Goal: Task Accomplishment & Management: Manage account settings

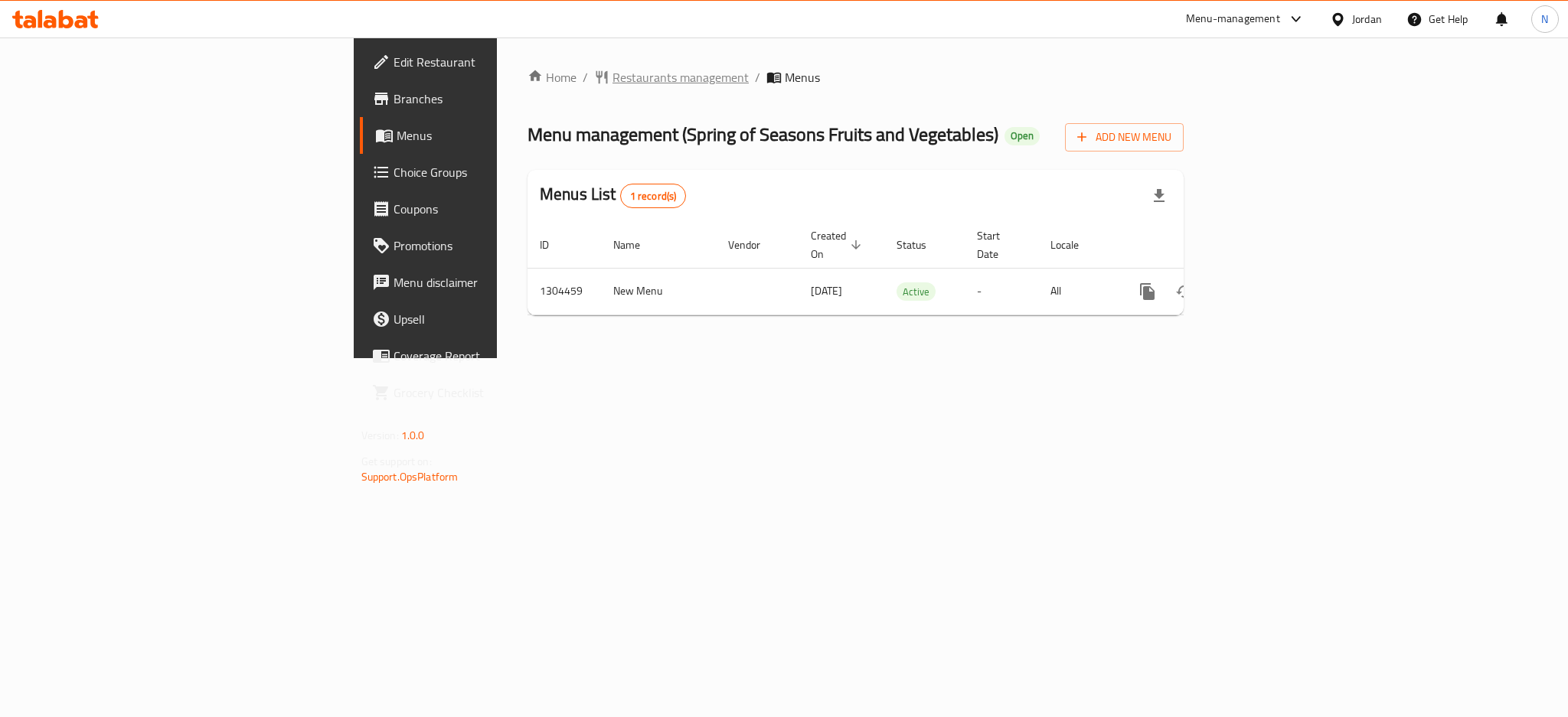
click at [612, 84] on span "Restaurants management" at bounding box center [681, 78] width 136 height 19
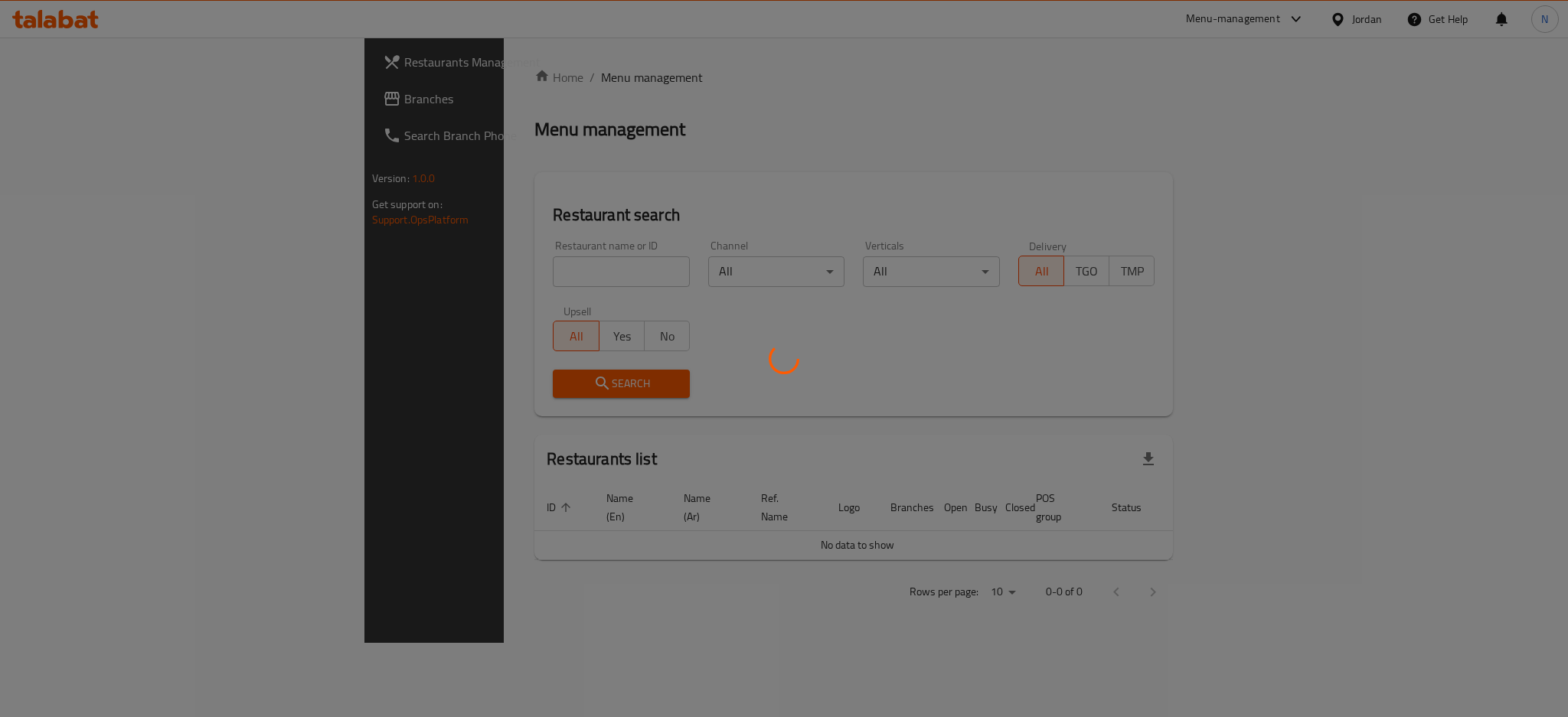
click at [78, 96] on div at bounding box center [784, 358] width 1568 height 717
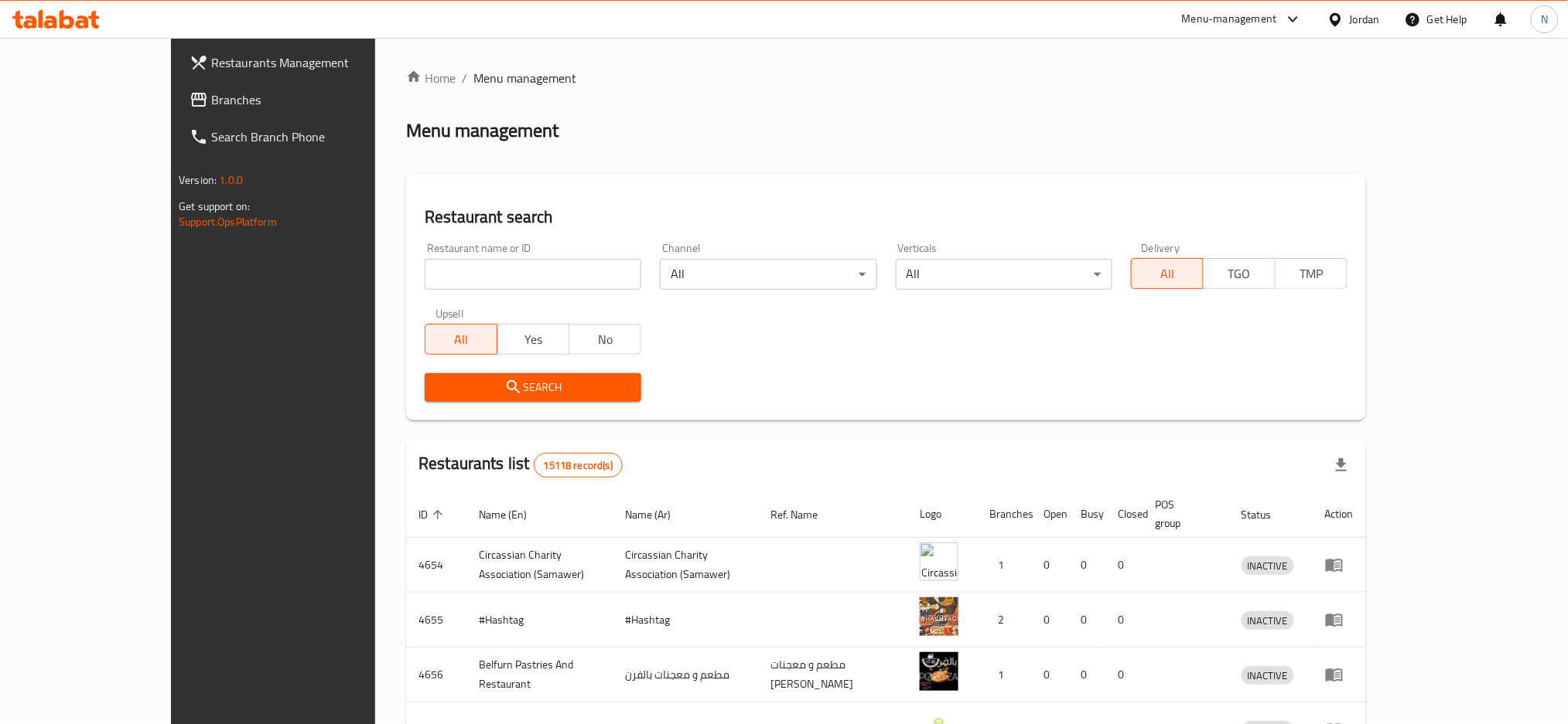
click at [211, 97] on span "Branches" at bounding box center [316, 100] width 210 height 19
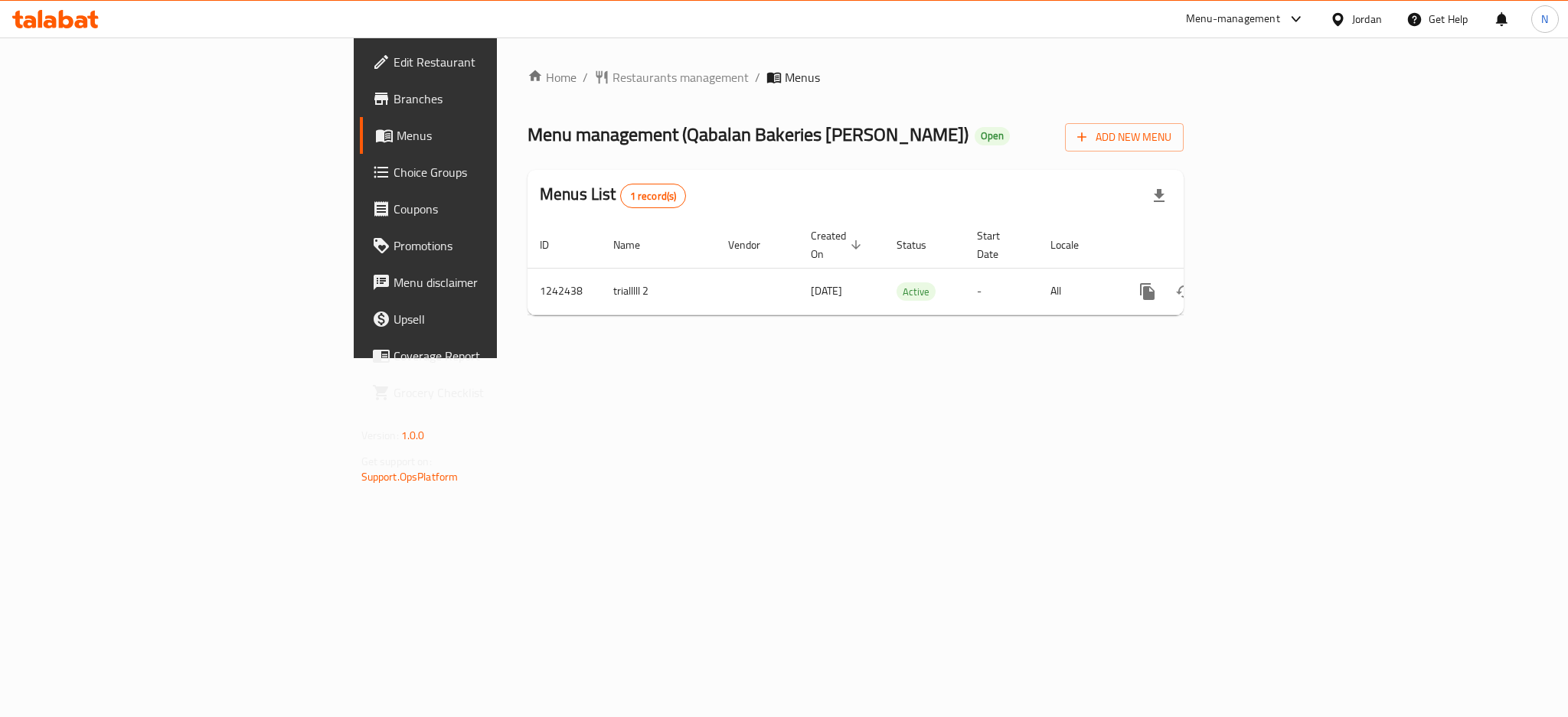
click at [394, 66] on span "Edit Restaurant" at bounding box center [498, 62] width 210 height 19
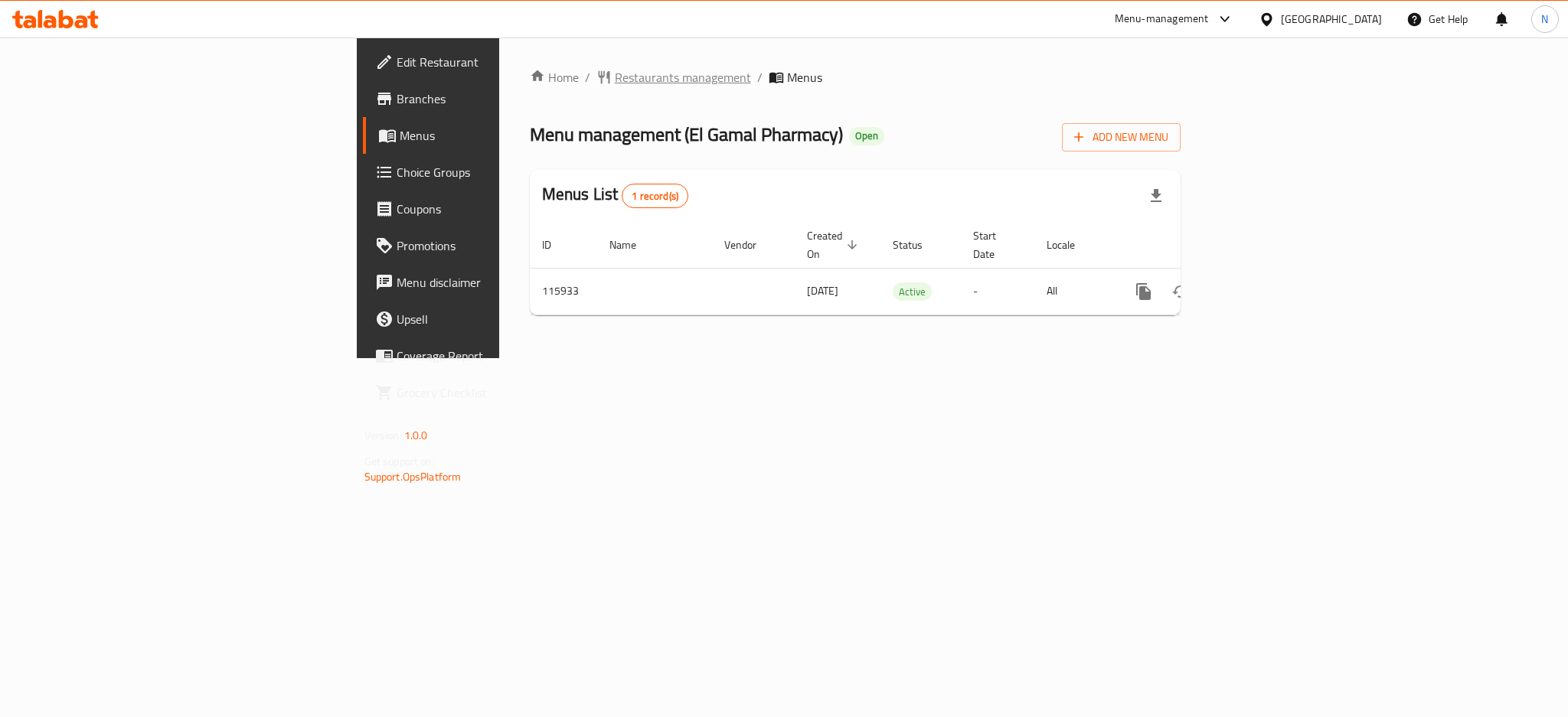
click at [615, 80] on span "Restaurants management" at bounding box center [683, 78] width 136 height 19
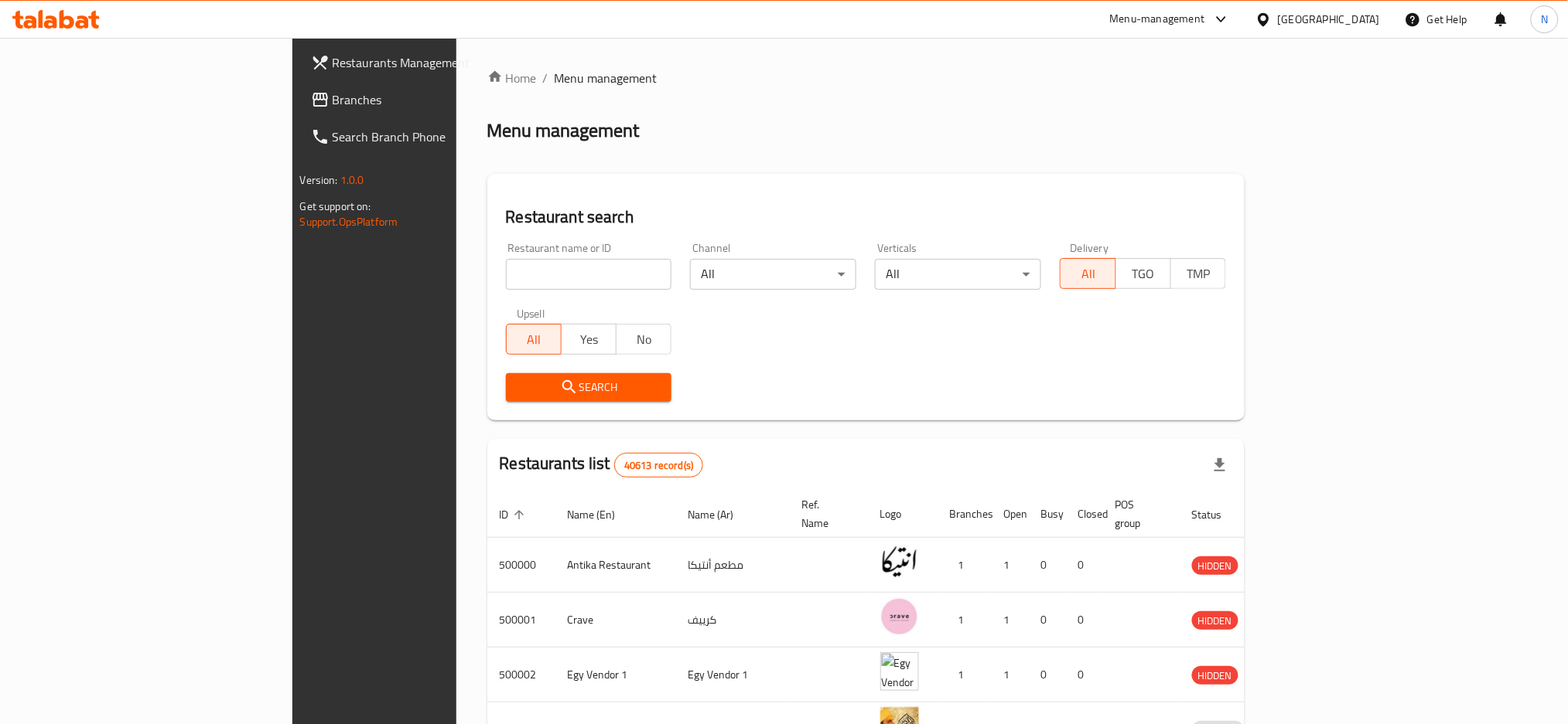
click at [333, 106] on span "Branches" at bounding box center [438, 100] width 210 height 19
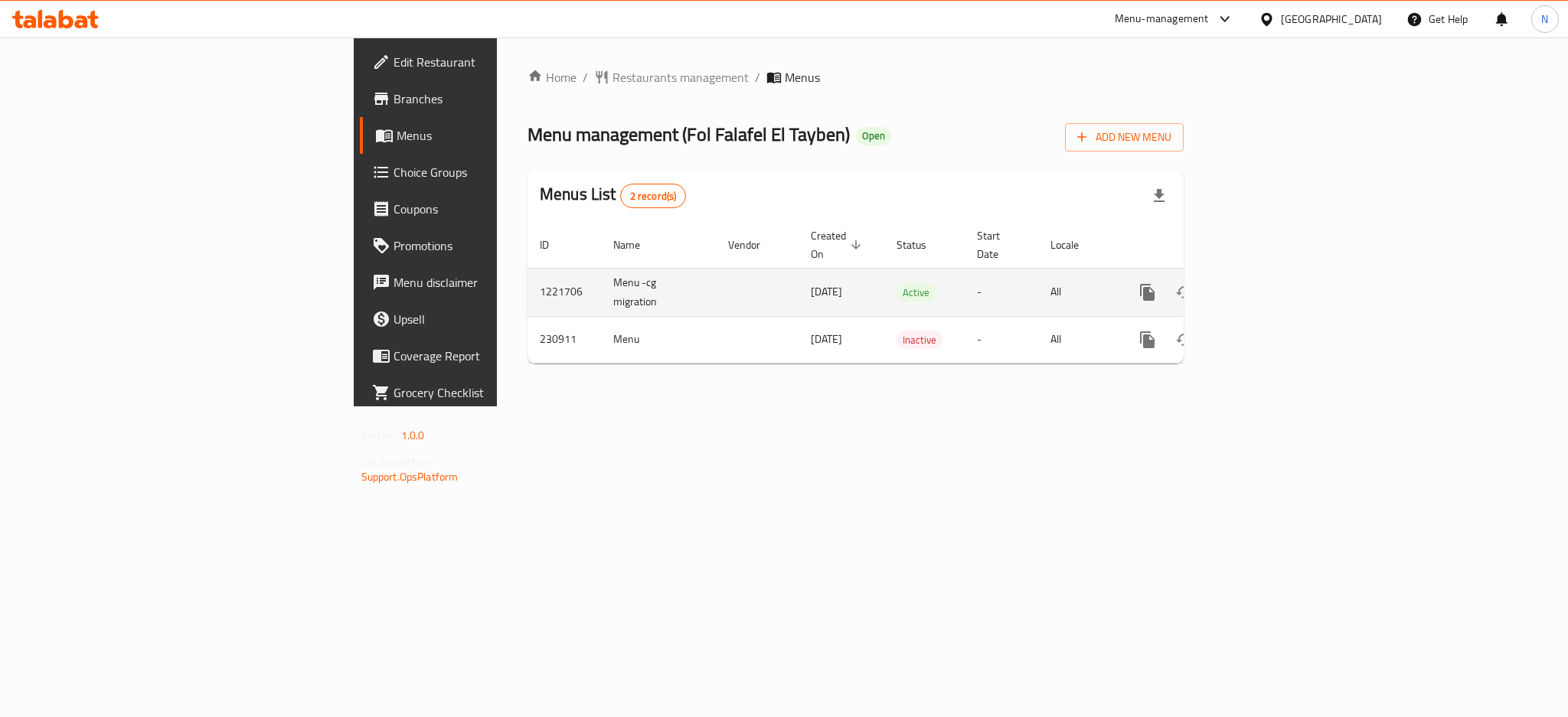
click at [1276, 274] on link "enhanced table" at bounding box center [1257, 292] width 36 height 36
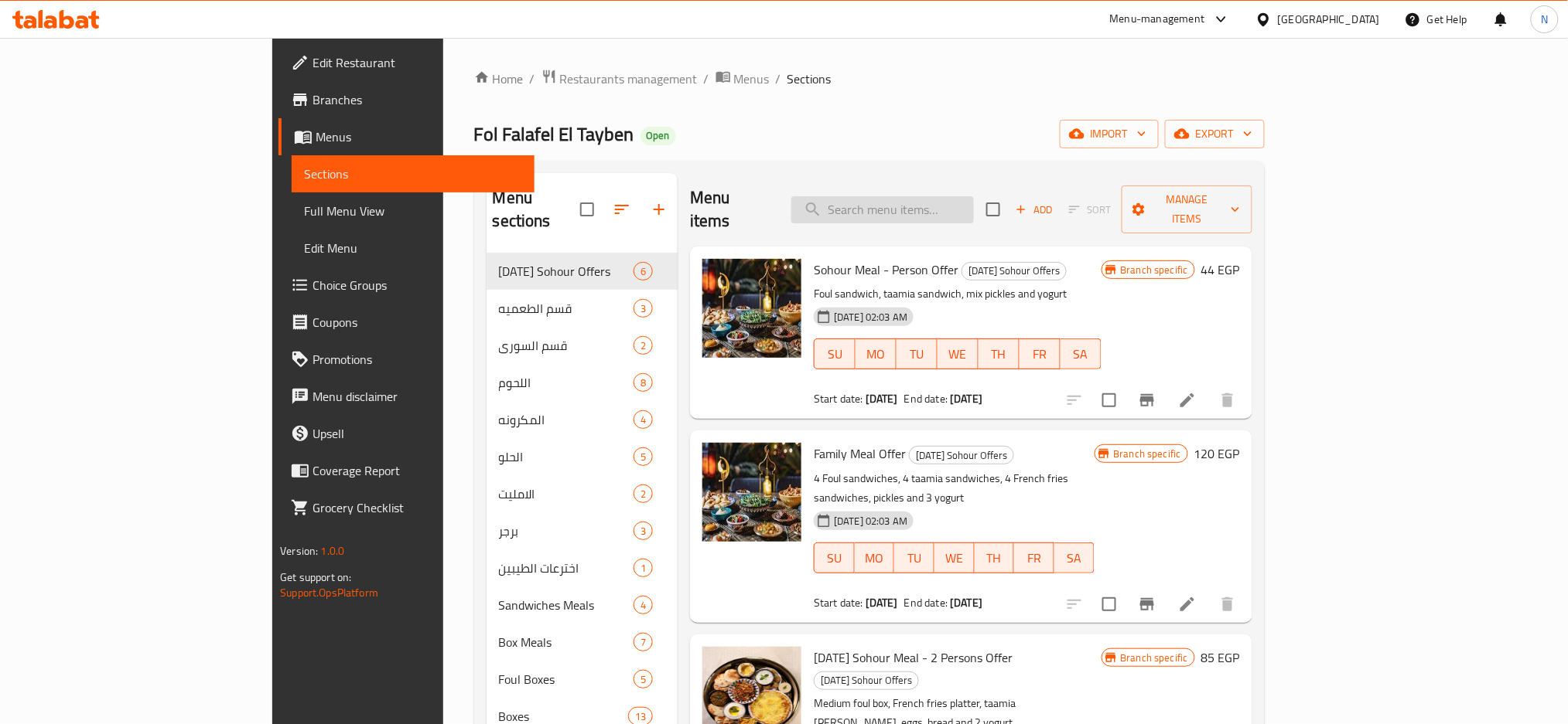
click at [974, 196] on input "search" at bounding box center [882, 210] width 182 height 27
paste input "Omelette With Sausages"
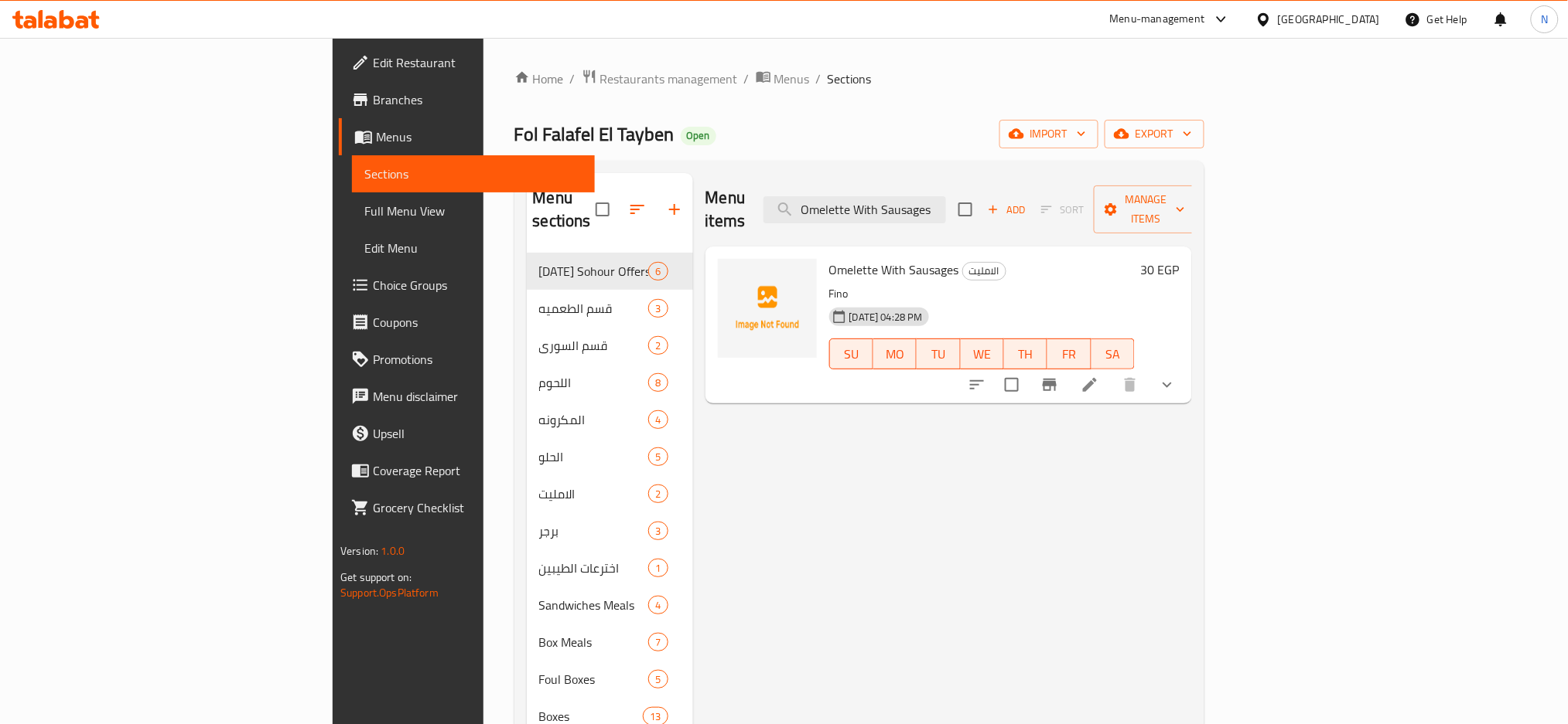
type input "Omelette With Sausages"
click at [1111, 371] on li at bounding box center [1089, 385] width 43 height 28
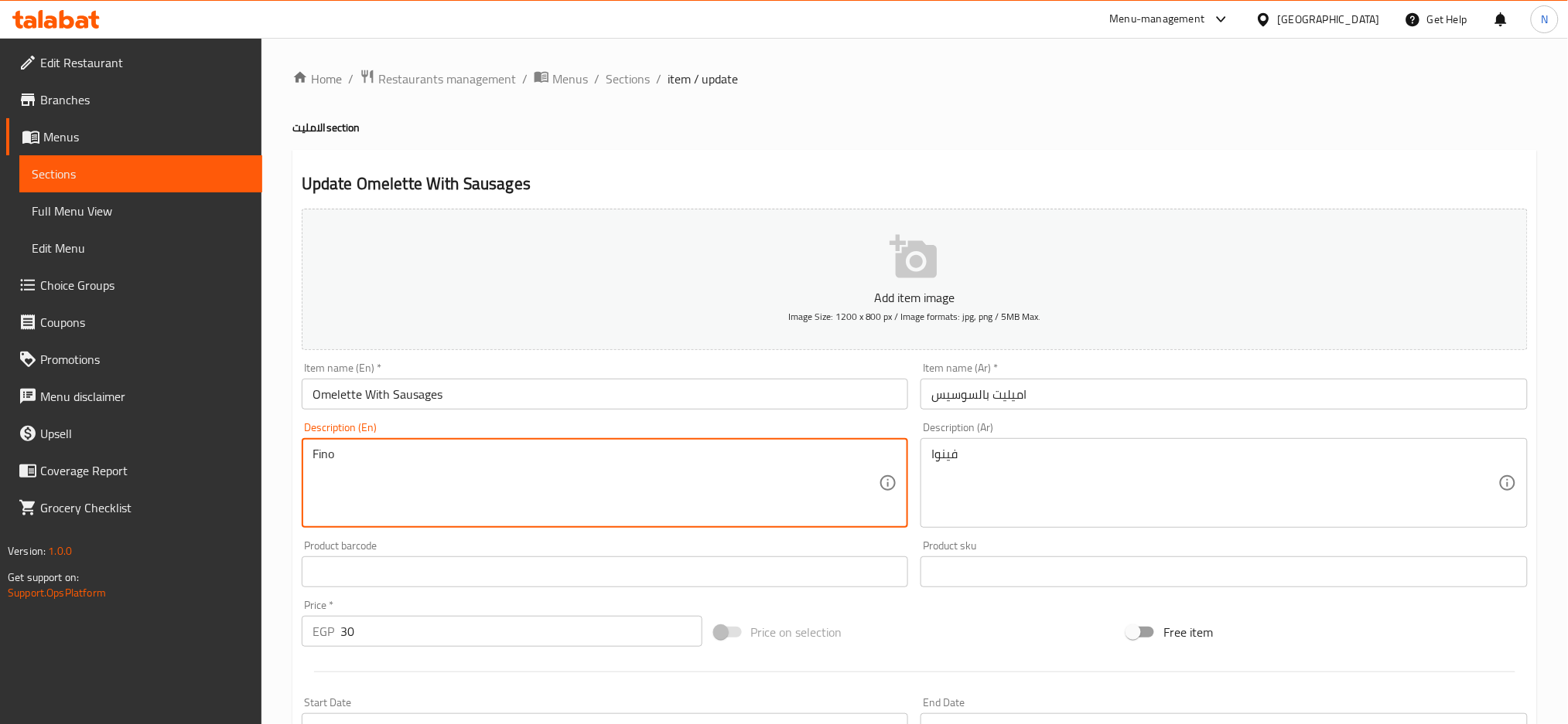
click at [567, 470] on textarea "Fino" at bounding box center [596, 484] width 567 height 74
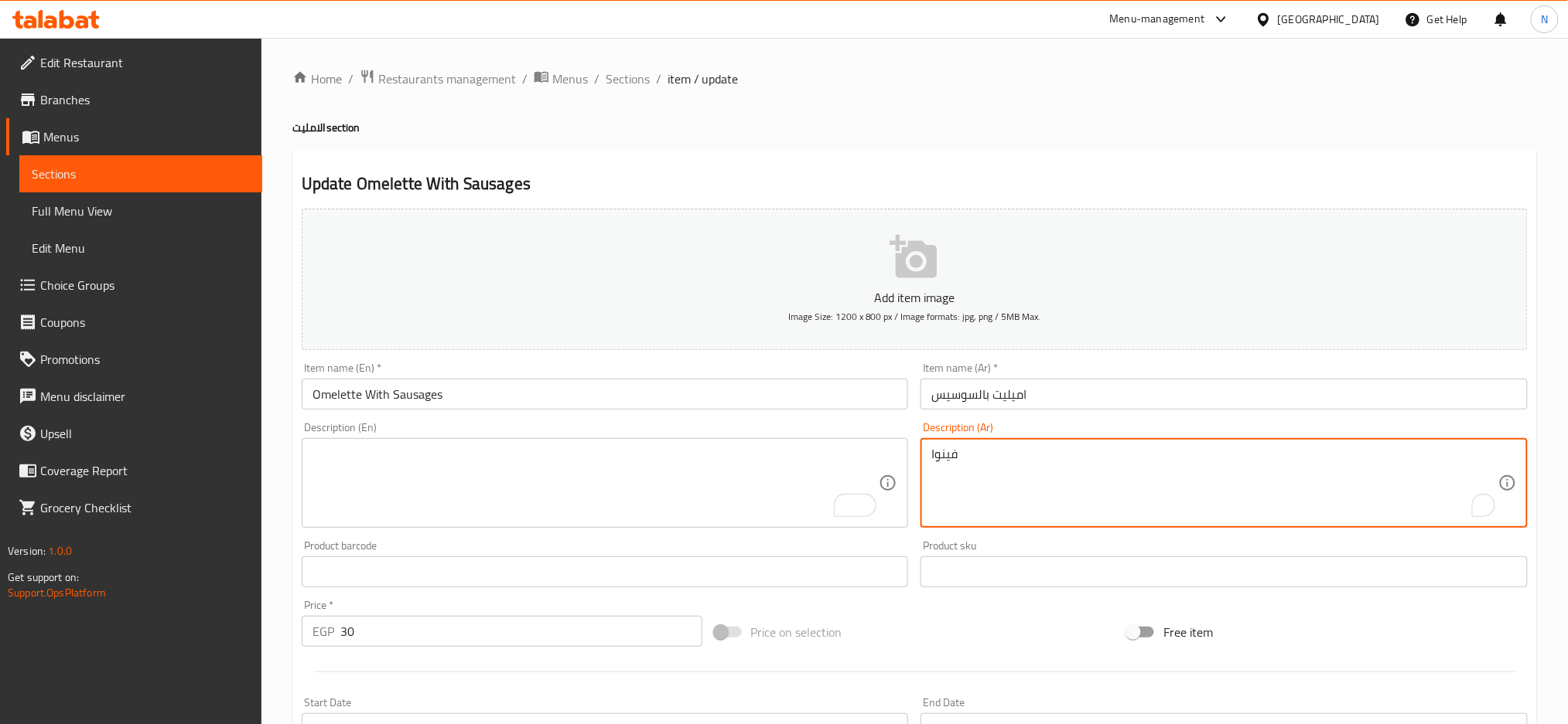
click at [1103, 486] on textarea "فينوا" at bounding box center [1215, 484] width 567 height 74
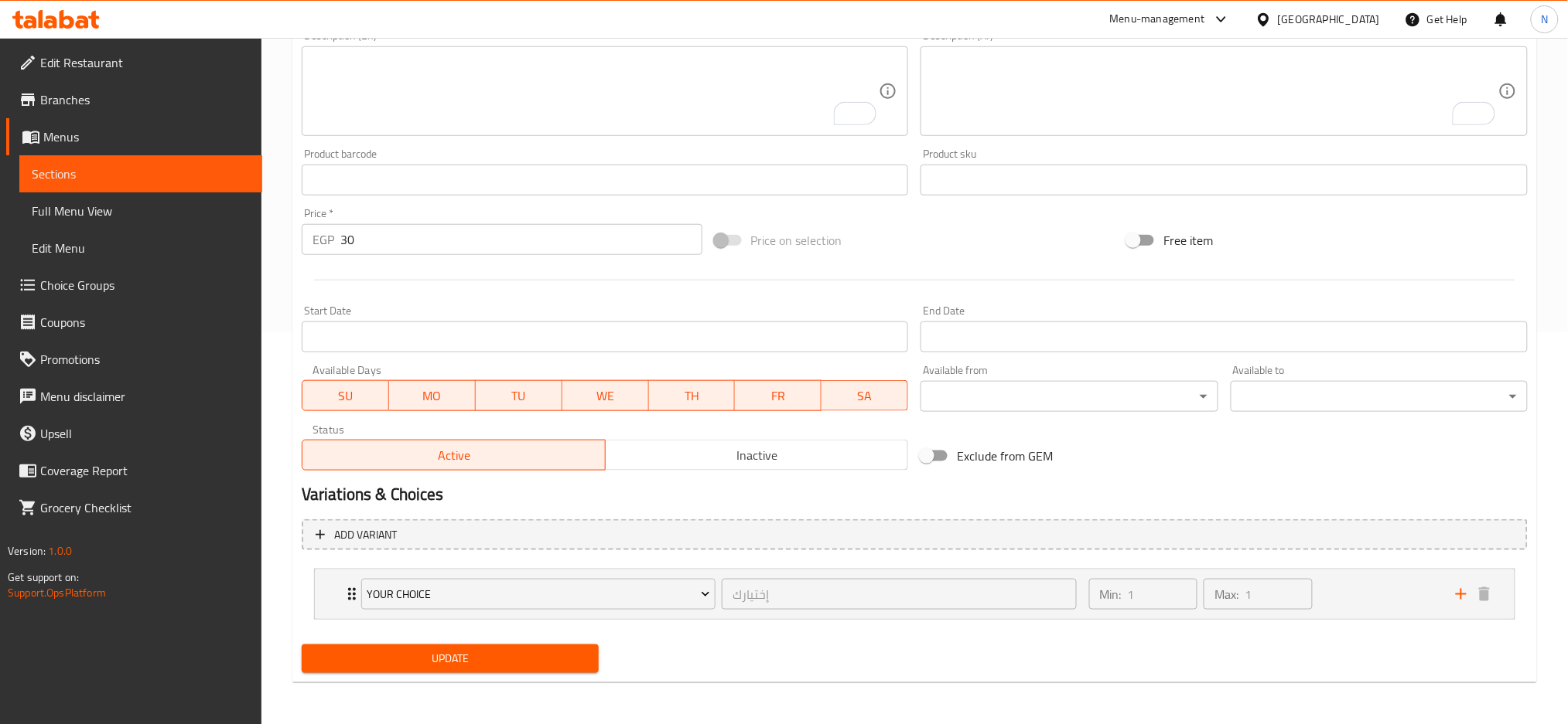
click at [538, 672] on div "Update" at bounding box center [450, 659] width 309 height 41
click at [538, 666] on span "Update" at bounding box center [450, 659] width 273 height 20
